Goal: Information Seeking & Learning: Learn about a topic

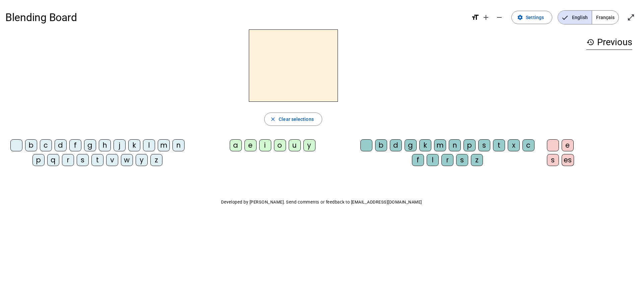
click at [35, 146] on div "b" at bounding box center [31, 145] width 12 height 12
click at [283, 144] on div "o" at bounding box center [280, 145] width 12 height 12
click at [434, 161] on div "l" at bounding box center [433, 160] width 12 height 12
drag, startPoint x: 300, startPoint y: 71, endPoint x: 286, endPoint y: 80, distance: 16.3
click at [286, 80] on h2 "bol" at bounding box center [293, 65] width 89 height 72
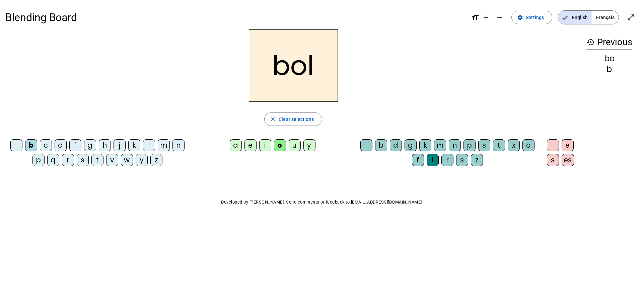
click at [292, 143] on div "u" at bounding box center [295, 145] width 12 height 12
click at [287, 160] on div "b c d f g h j k l m n p q r s t v w y z a e i o u y b d g k m n p s t x c f l r…" at bounding box center [293, 154] width 576 height 35
